Goal: Navigation & Orientation: Find specific page/section

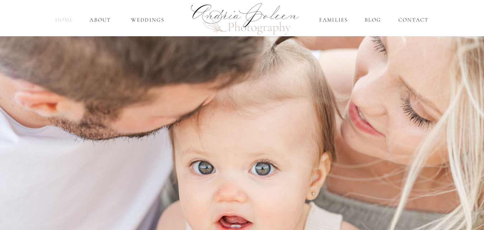
click at [66, 19] on nav "home" at bounding box center [64, 20] width 20 height 8
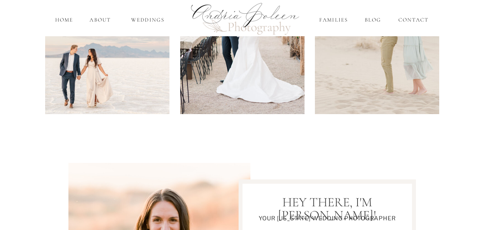
scroll to position [123, 0]
